Goal: Find specific page/section: Find specific page/section

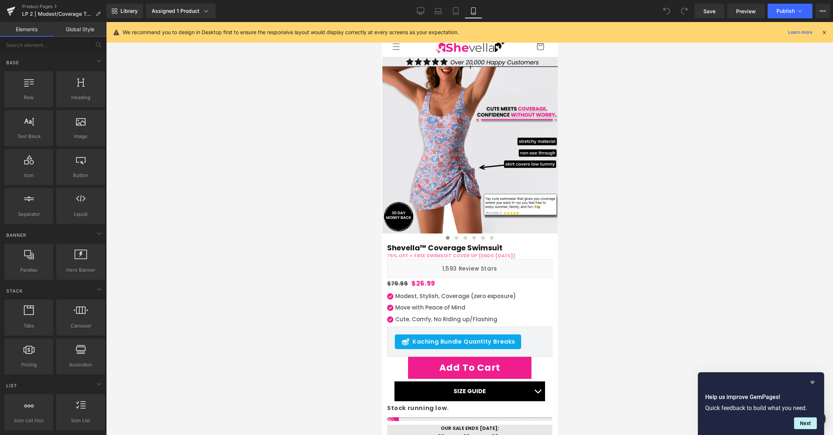
click at [811, 379] on icon "Hide survey" at bounding box center [812, 382] width 9 height 9
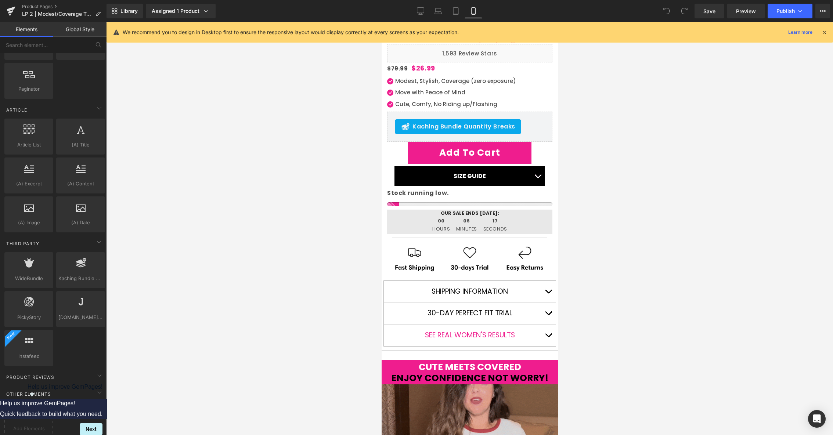
scroll to position [211, 0]
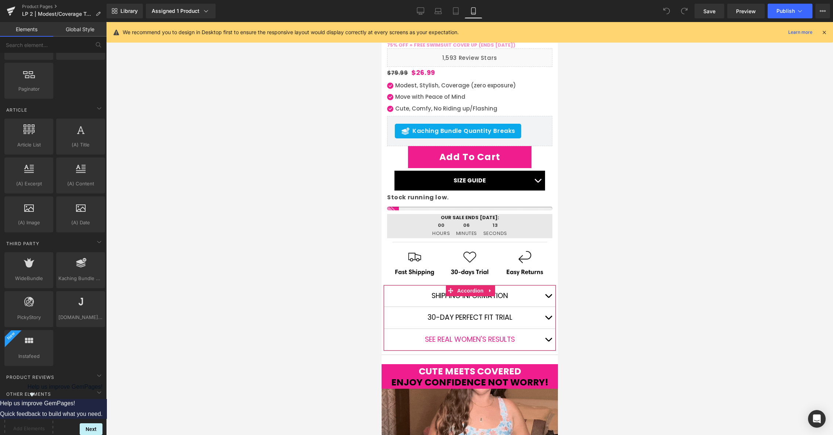
click at [548, 337] on button "button" at bounding box center [548, 340] width 15 height 22
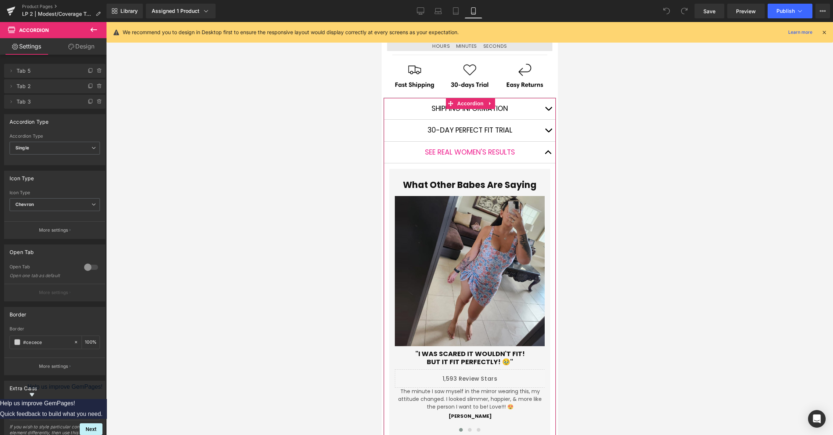
scroll to position [388, 0]
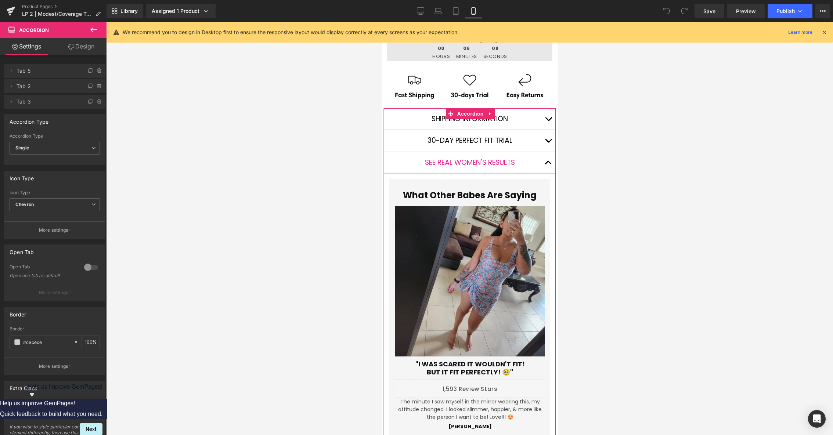
click at [545, 162] on button "button" at bounding box center [548, 163] width 15 height 22
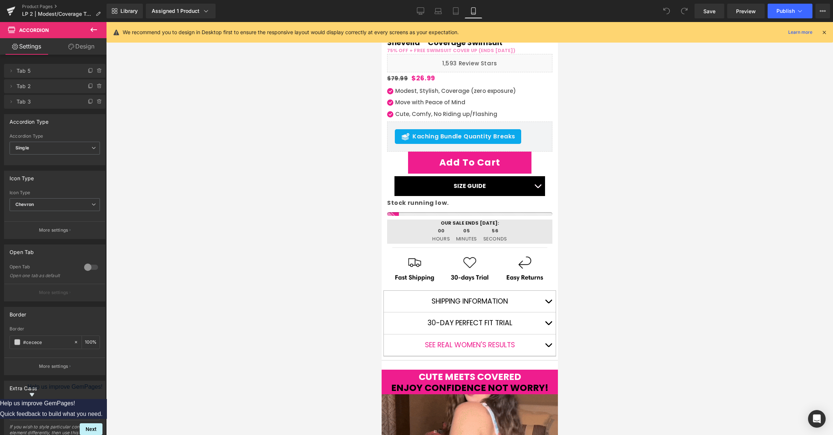
scroll to position [207, 0]
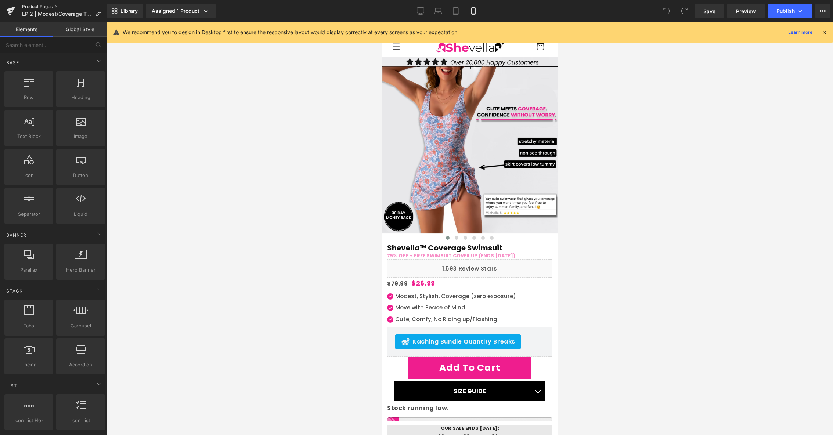
click at [43, 7] on link "Product Pages" at bounding box center [64, 7] width 84 height 6
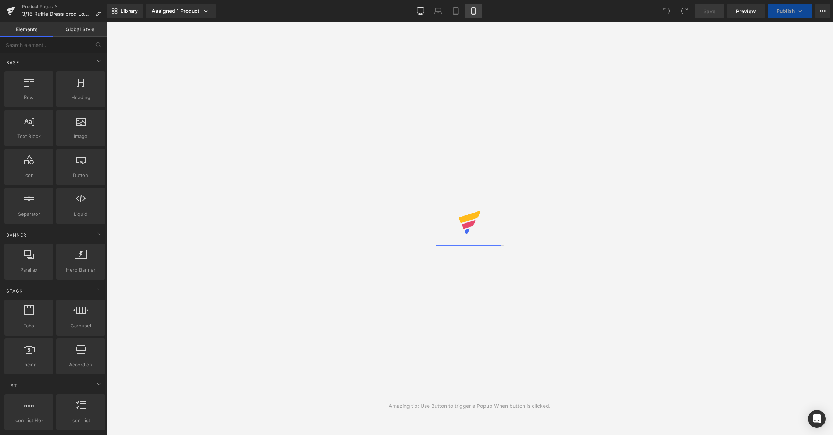
click at [472, 4] on link "Mobile" at bounding box center [474, 11] width 18 height 15
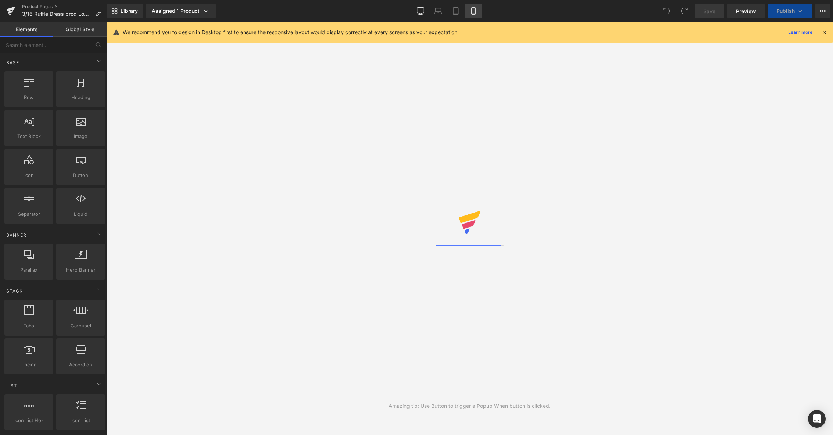
click at [477, 8] on link "Mobile" at bounding box center [474, 11] width 18 height 15
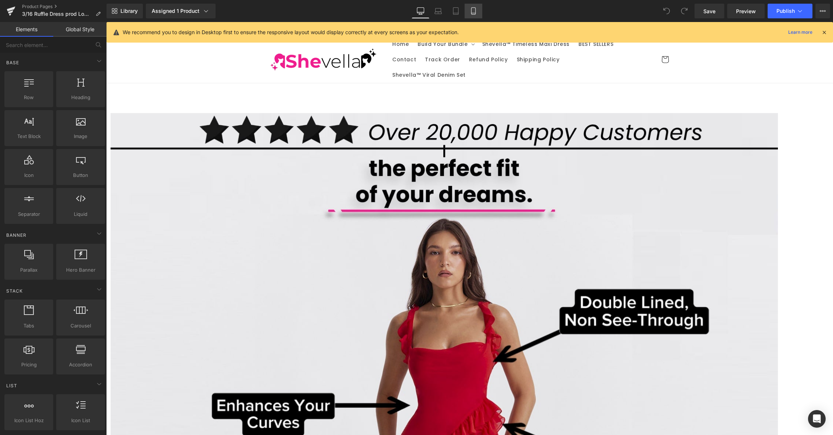
click at [472, 12] on icon at bounding box center [473, 10] width 7 height 7
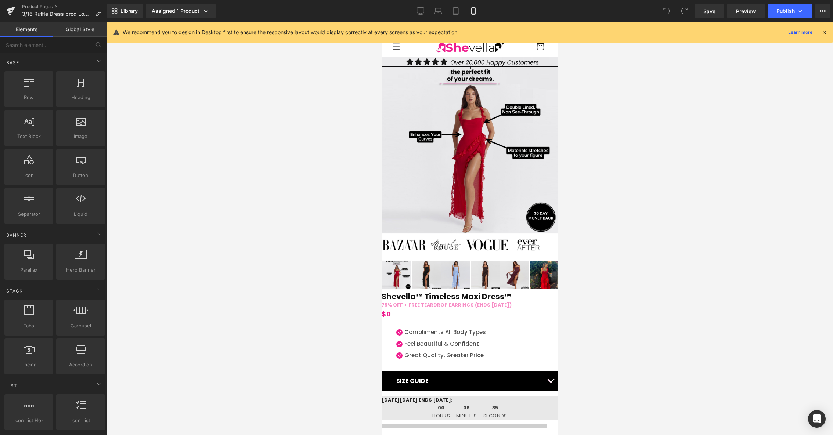
click at [617, 141] on div at bounding box center [469, 228] width 727 height 413
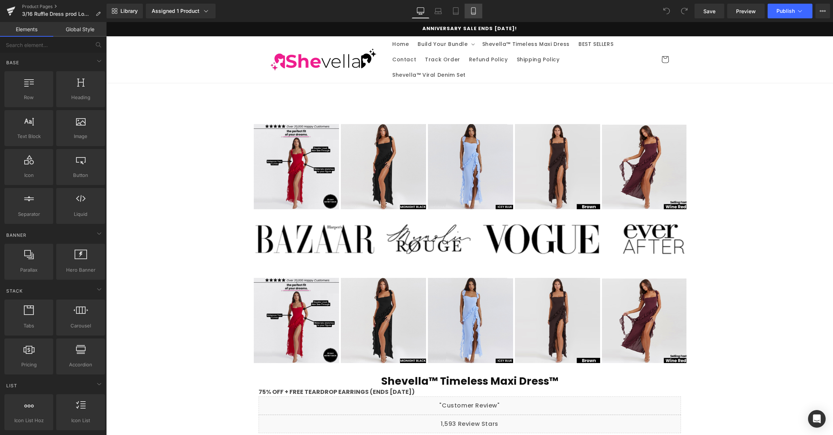
click at [474, 8] on icon at bounding box center [473, 10] width 7 height 7
